Goal: Entertainment & Leisure: Consume media (video, audio)

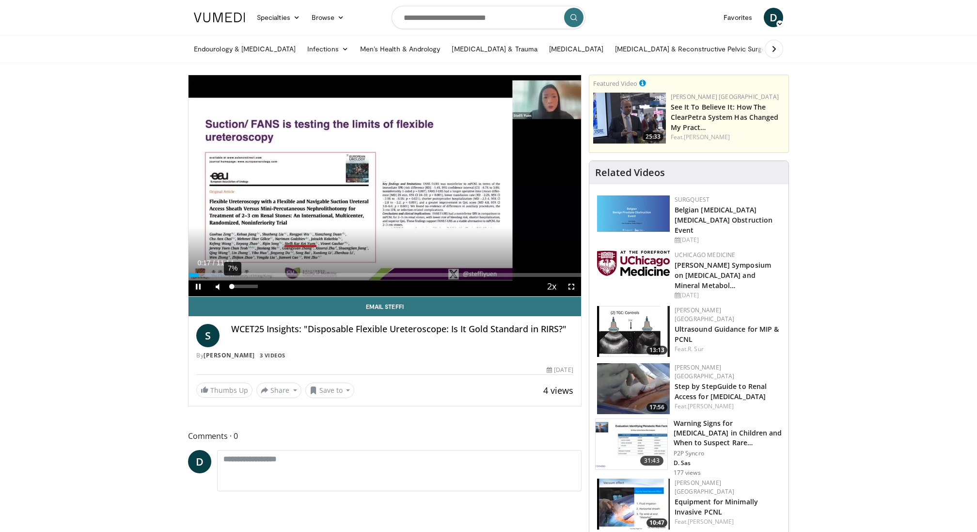
click at [232, 285] on div "7%" at bounding box center [244, 285] width 28 height 3
click at [262, 274] on div "Progress Bar" at bounding box center [262, 275] width 1 height 4
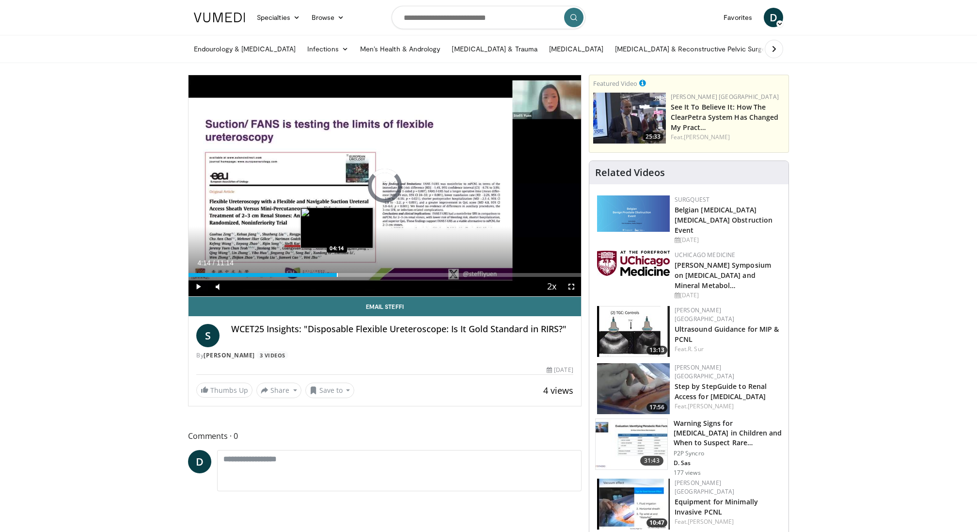
click at [336, 270] on div "Loaded : 26.46% 04:14 04:14" at bounding box center [384, 271] width 392 height 9
click at [385, 271] on div "Loaded : 41.51% 04:16 05:38" at bounding box center [384, 271] width 392 height 9
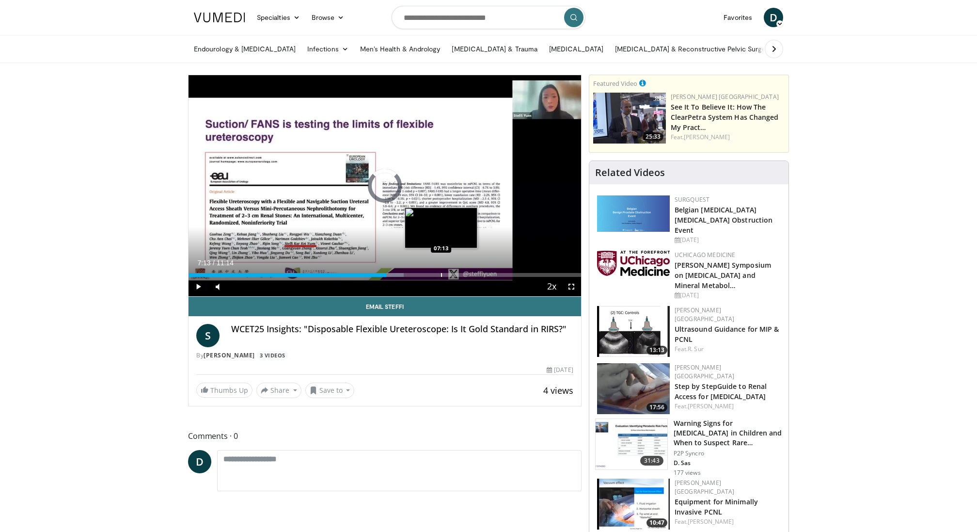
click at [441, 275] on div "Progress Bar" at bounding box center [441, 275] width 1 height 4
click at [481, 273] on div "Progress Bar" at bounding box center [481, 275] width 1 height 4
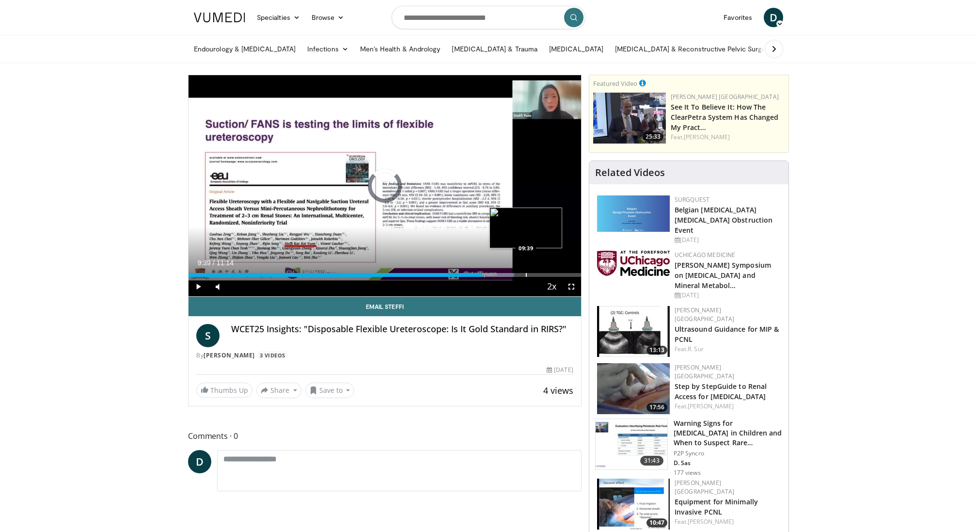
click at [525, 272] on div "Loaded : 83.02% 08:24 09:39" at bounding box center [384, 271] width 392 height 9
click at [560, 273] on div "Progress Bar" at bounding box center [560, 275] width 1 height 4
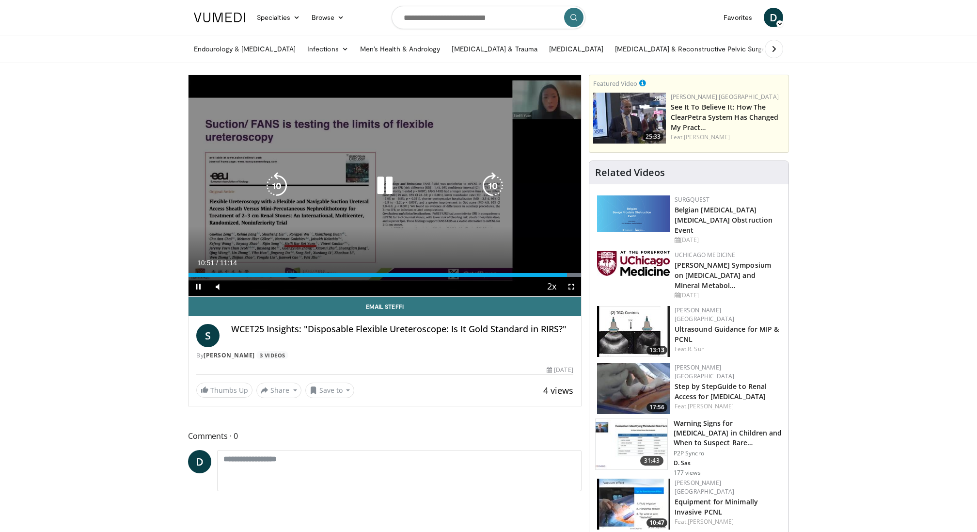
click at [383, 183] on icon "Video Player" at bounding box center [384, 185] width 27 height 27
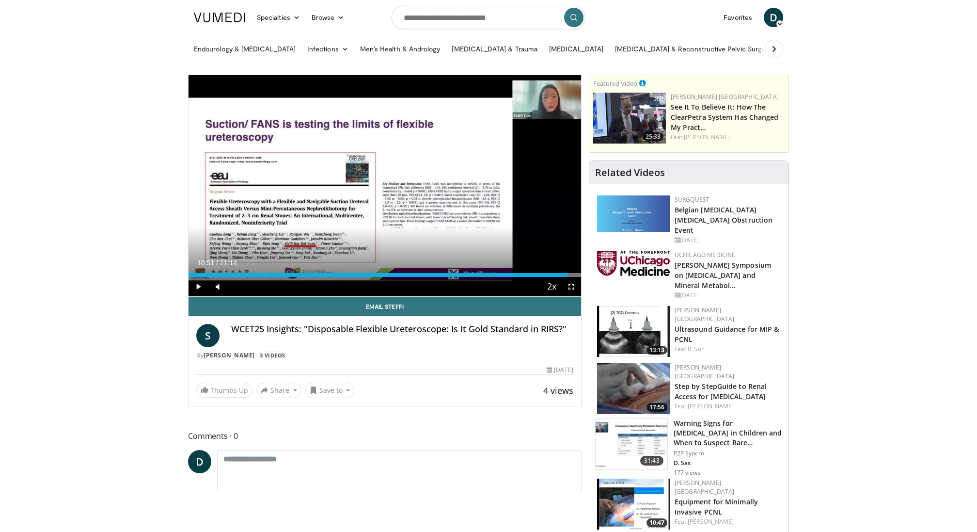
click at [232, 18] on img at bounding box center [219, 18] width 51 height 10
